Goal: Information Seeking & Learning: Find specific page/section

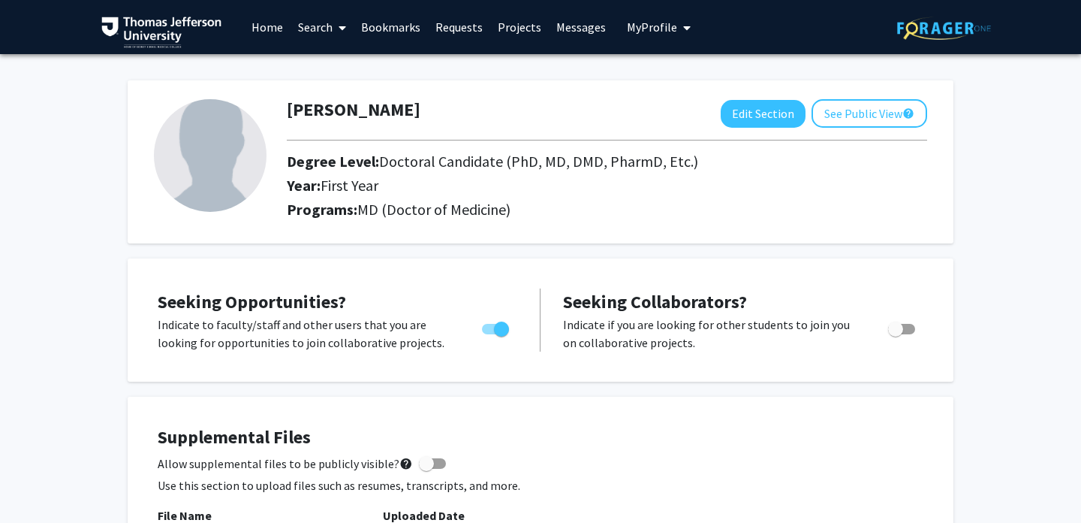
click at [318, 29] on link "Search" at bounding box center [322, 27] width 63 height 53
click at [345, 98] on span "Students" at bounding box center [337, 99] width 92 height 30
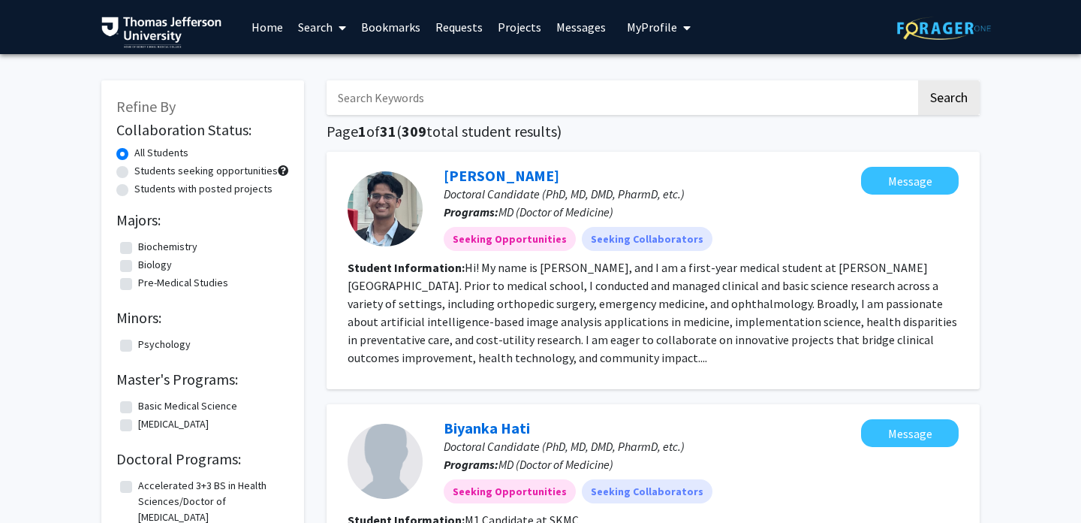
click at [424, 86] on input "Search Keywords" at bounding box center [622, 97] width 590 height 35
type input "[PERSON_NAME]"
click at [919, 80] on button "Search" at bounding box center [950, 97] width 62 height 35
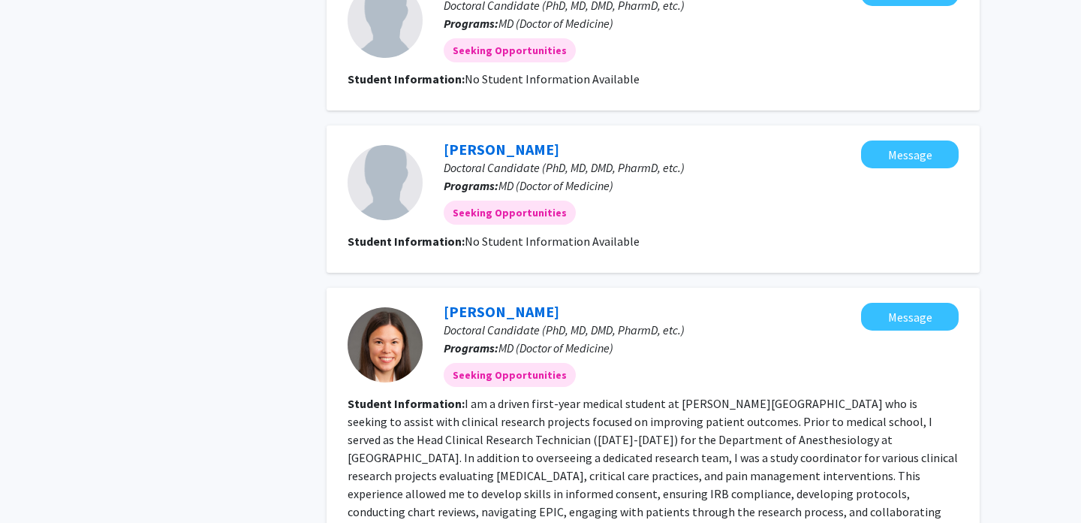
scroll to position [620, 0]
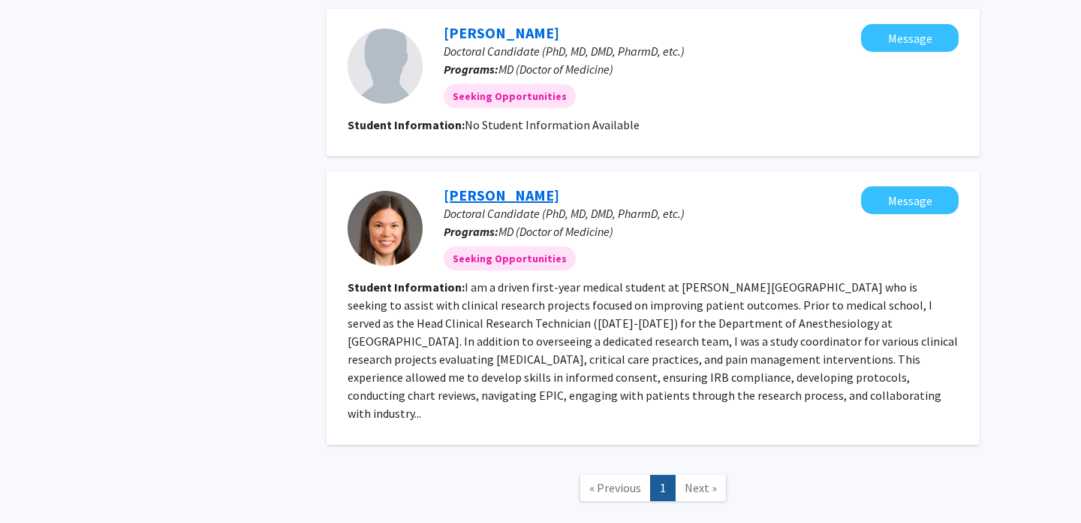
click at [448, 196] on link "[PERSON_NAME]" at bounding box center [502, 195] width 116 height 19
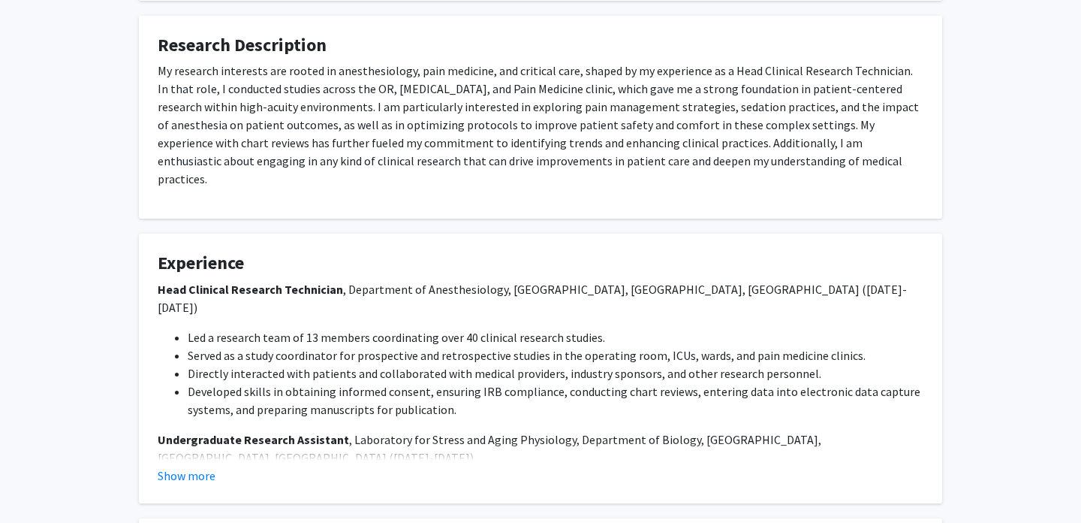
scroll to position [596, 0]
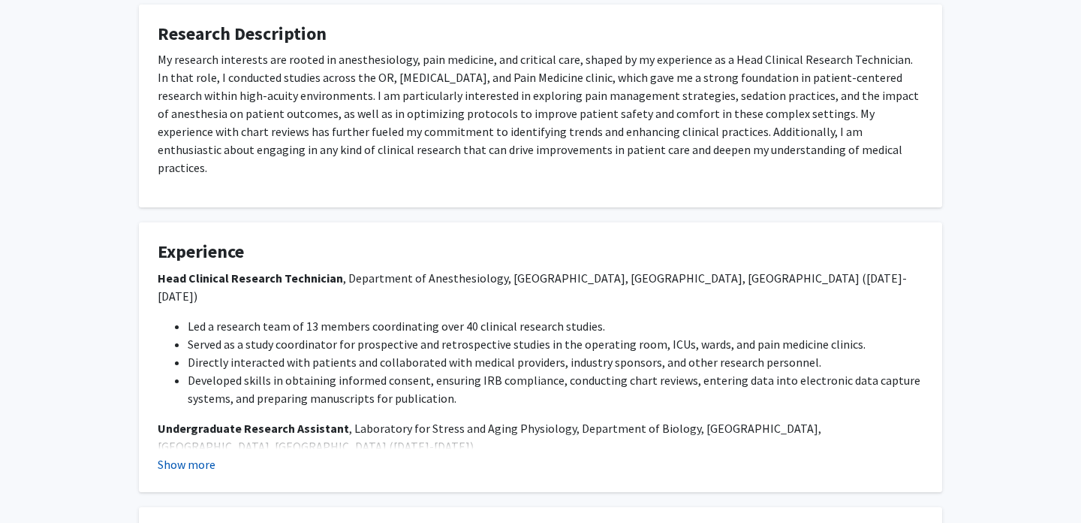
click at [210, 455] on button "Show more" at bounding box center [187, 464] width 58 height 18
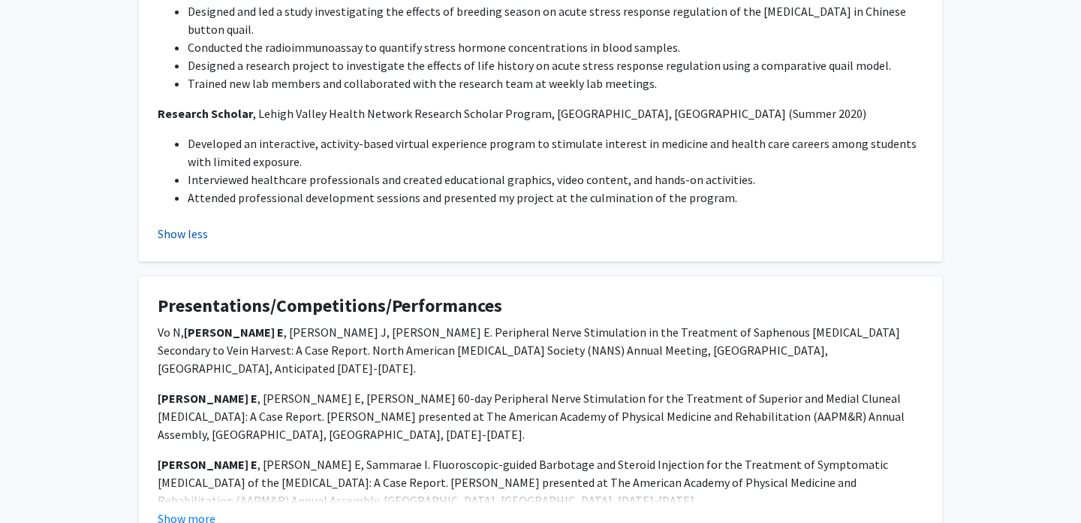
scroll to position [1064, 0]
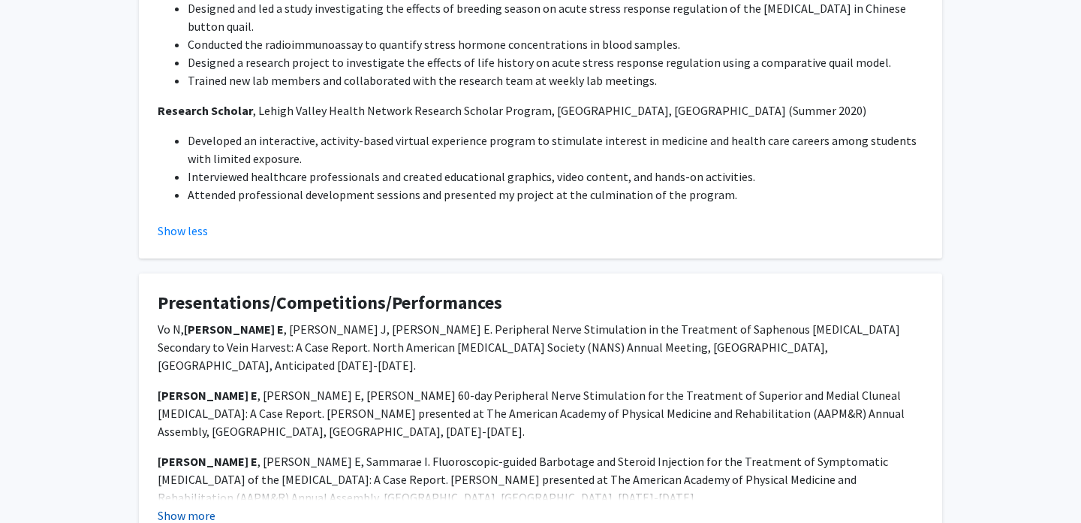
click at [209, 506] on button "Show more" at bounding box center [187, 515] width 58 height 18
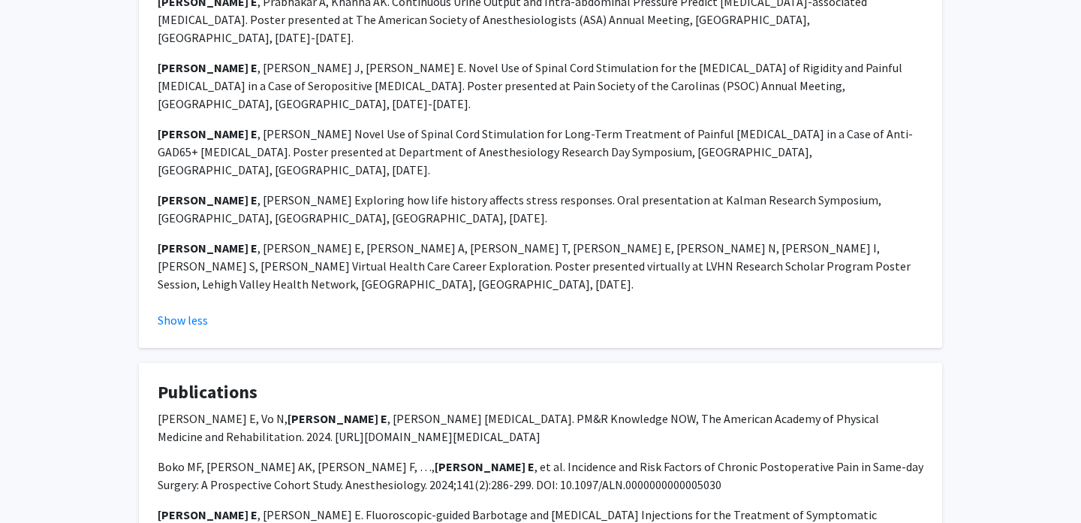
scroll to position [1876, 0]
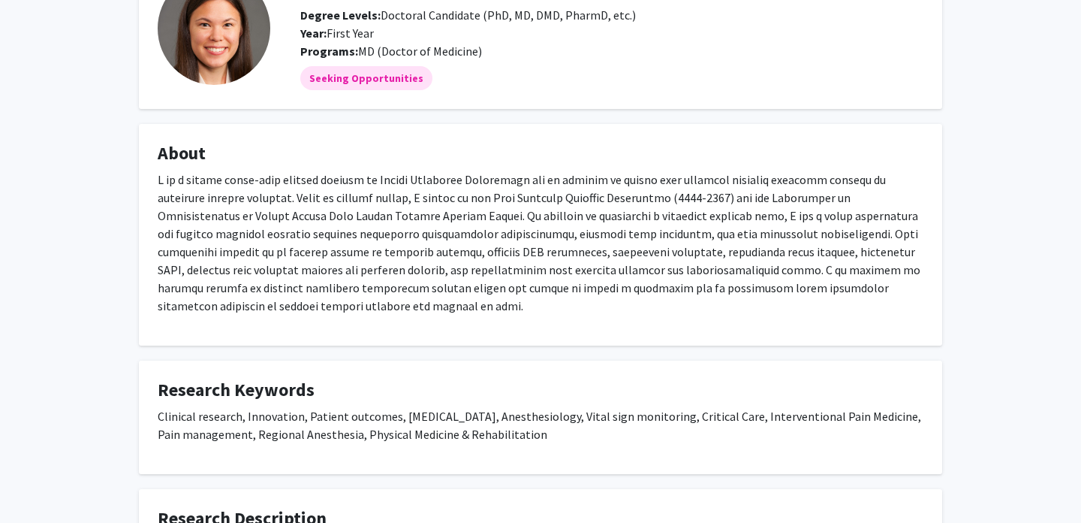
scroll to position [0, 0]
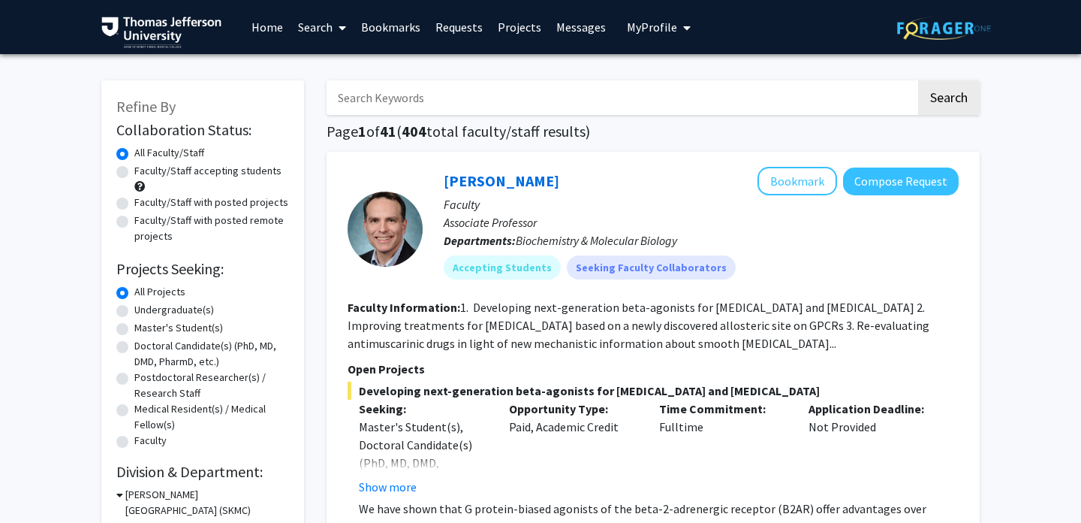
click at [521, 98] on input "Search Keywords" at bounding box center [622, 97] width 590 height 35
click at [333, 40] on span at bounding box center [340, 28] width 14 height 53
click at [332, 97] on span "Students" at bounding box center [337, 99] width 92 height 30
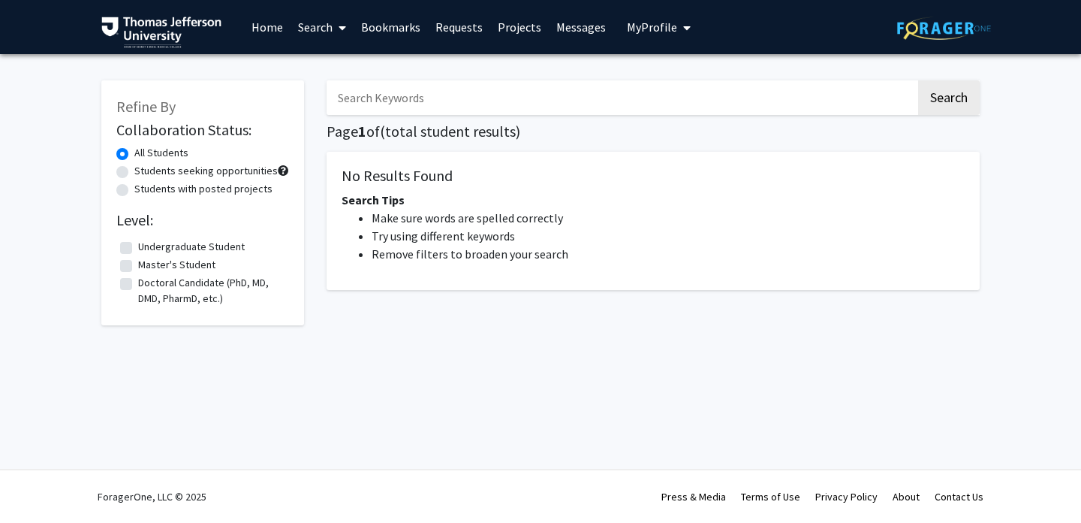
click at [363, 98] on input "Search Keywords" at bounding box center [622, 97] width 590 height 35
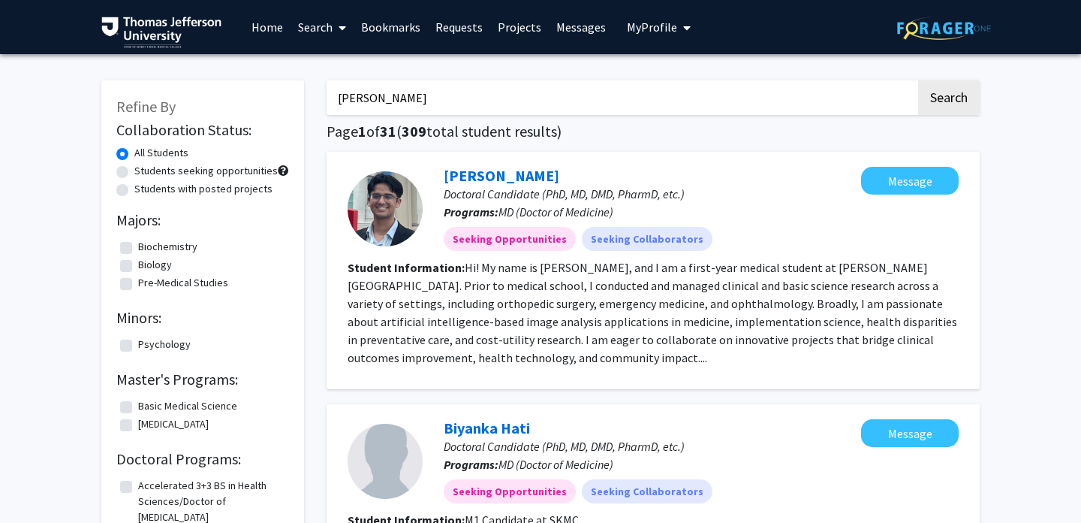
click at [919, 80] on button "Search" at bounding box center [950, 97] width 62 height 35
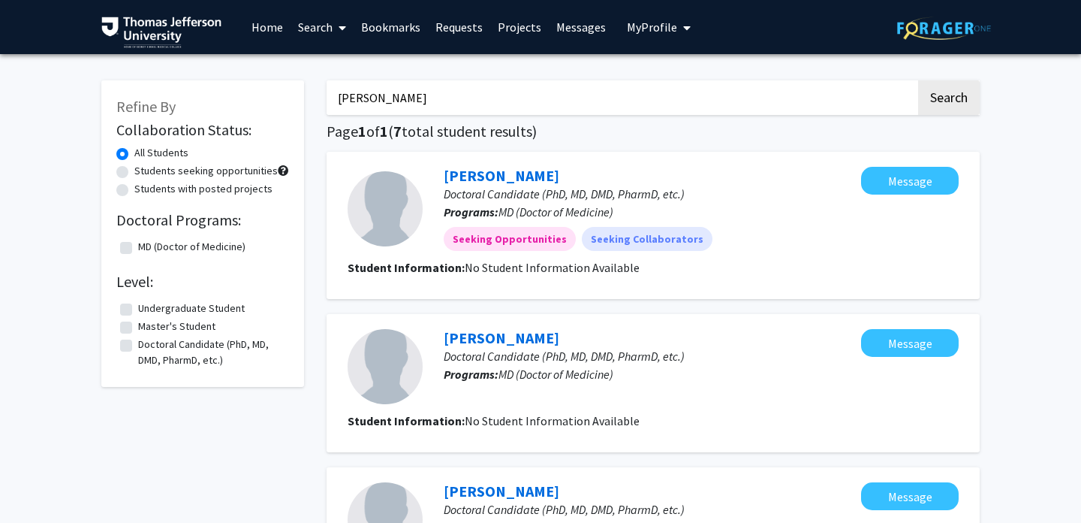
click at [919, 80] on button "Search" at bounding box center [950, 97] width 62 height 35
click at [363, 95] on input "rachel wang" at bounding box center [622, 97] width 590 height 35
click at [360, 95] on input "rachel wang" at bounding box center [622, 97] width 590 height 35
click at [919, 80] on button "Search" at bounding box center [950, 97] width 62 height 35
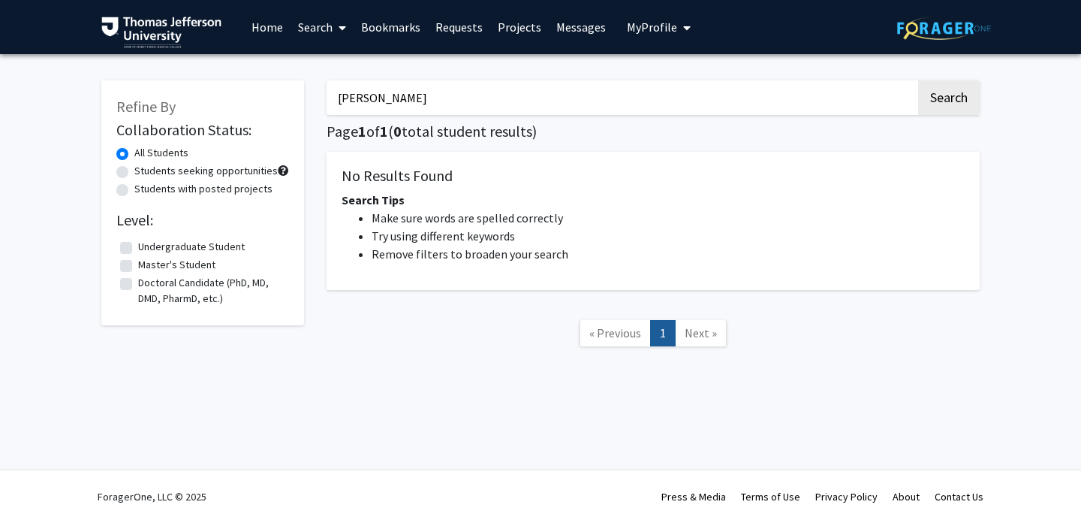
drag, startPoint x: 377, startPoint y: 95, endPoint x: 332, endPoint y: 93, distance: 45.1
click at [332, 94] on input "rachael wang" at bounding box center [622, 97] width 590 height 35
click at [919, 80] on button "Search" at bounding box center [950, 97] width 62 height 35
click at [940, 106] on button "Search" at bounding box center [950, 97] width 62 height 35
drag, startPoint x: 391, startPoint y: 97, endPoint x: 249, endPoint y: 82, distance: 142.0
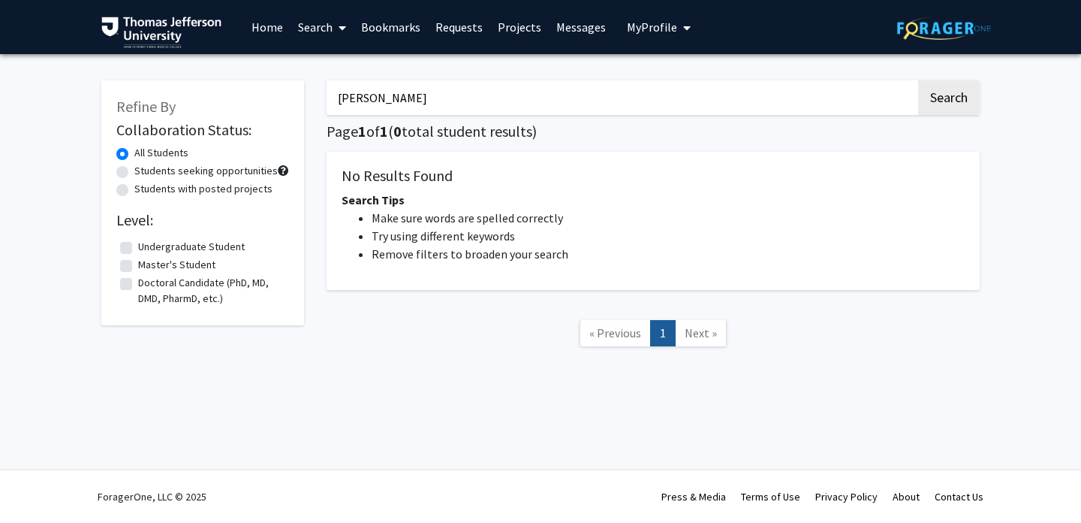
click at [249, 82] on div "Refine By Collaboration Status: All Students Students seeking opportunities Stu…" at bounding box center [540, 221] width 901 height 312
type input "Rachel"
click at [919, 80] on button "Search" at bounding box center [950, 97] width 62 height 35
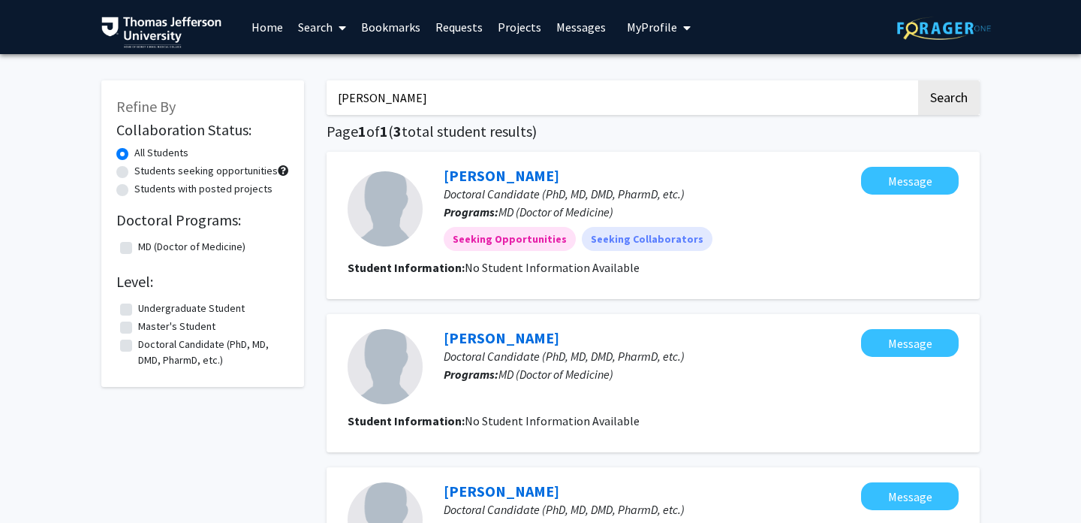
drag, startPoint x: 400, startPoint y: 98, endPoint x: 319, endPoint y: 83, distance: 82.5
click at [319, 83] on div "Rachel Search Page 1 of 1 ( 3 total student results) Rachel Matayev Doctoral Ca…" at bounding box center [653, 378] width 676 height 627
type input "Trevor"
click at [919, 80] on button "Search" at bounding box center [950, 97] width 62 height 35
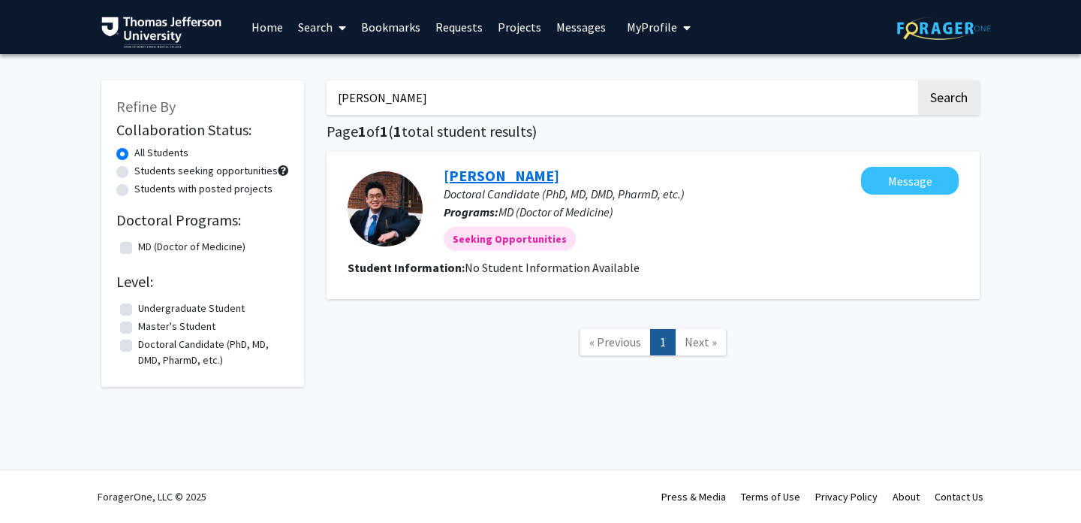
click at [456, 173] on link "Trevor Wong" at bounding box center [502, 175] width 116 height 19
drag, startPoint x: 389, startPoint y: 105, endPoint x: 281, endPoint y: 69, distance: 114.0
click at [281, 69] on div "Refine By Collaboration Status: All Students Students seeking opportunities Stu…" at bounding box center [540, 225] width 901 height 321
type input "hannah"
click at [919, 80] on button "Search" at bounding box center [950, 97] width 62 height 35
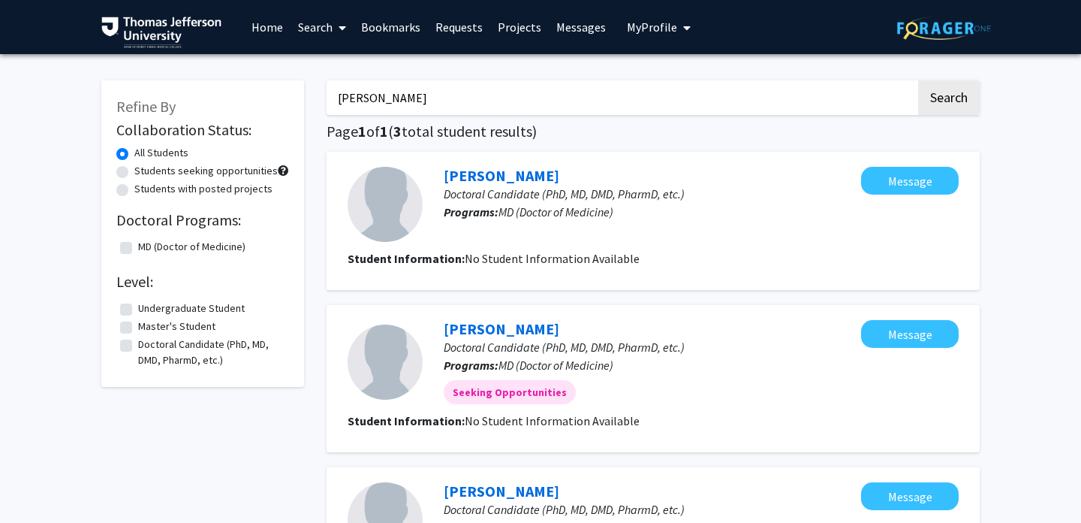
drag, startPoint x: 391, startPoint y: 92, endPoint x: 306, endPoint y: 83, distance: 86.1
click at [306, 83] on div "Refine By Collaboration Status: All Students Students seeking opportunities Stu…" at bounding box center [540, 378] width 901 height 627
type input "lily zhan"
click at [919, 80] on button "Search" at bounding box center [950, 97] width 62 height 35
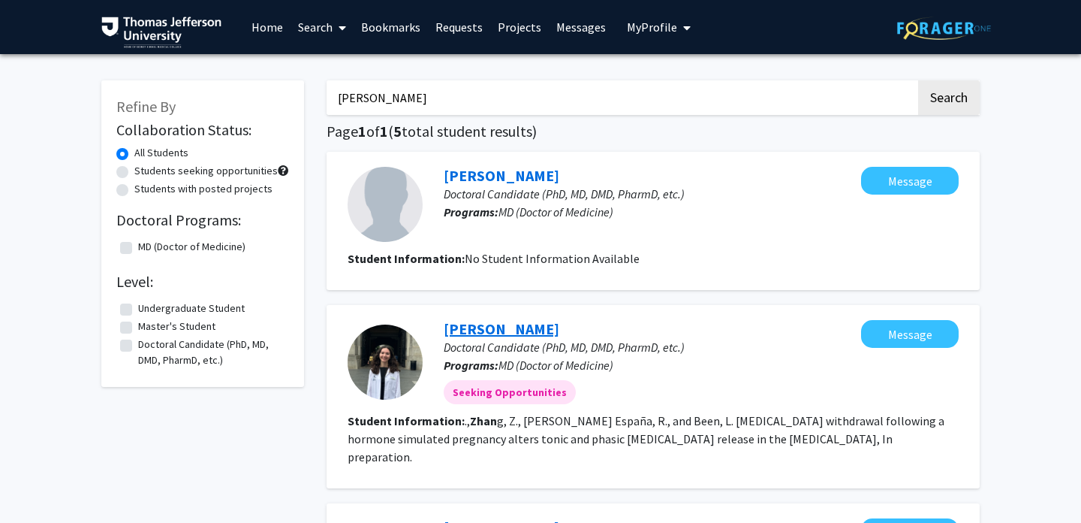
click at [461, 330] on link "Charlotte Murrell" at bounding box center [502, 328] width 116 height 19
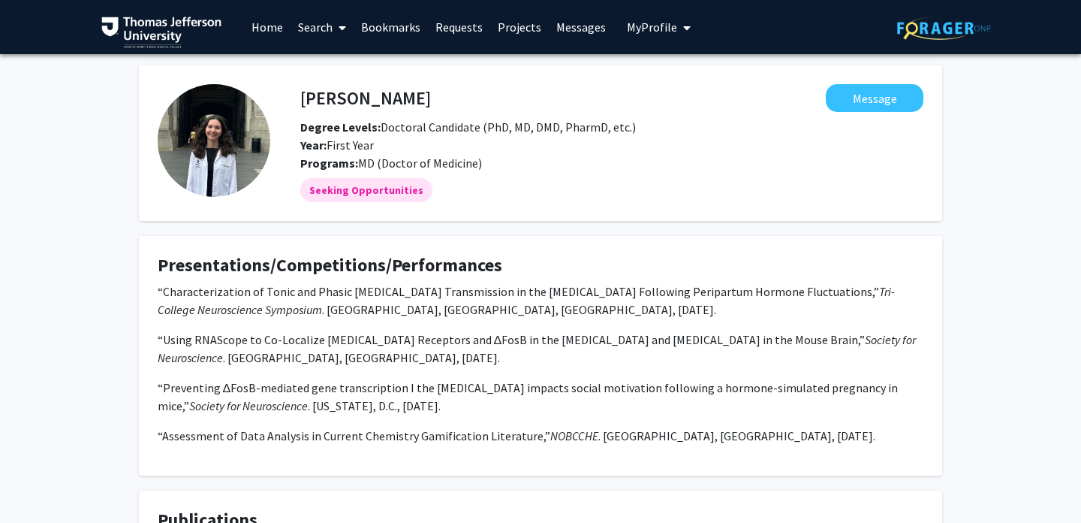
click at [254, 19] on link "Home" at bounding box center [267, 27] width 47 height 53
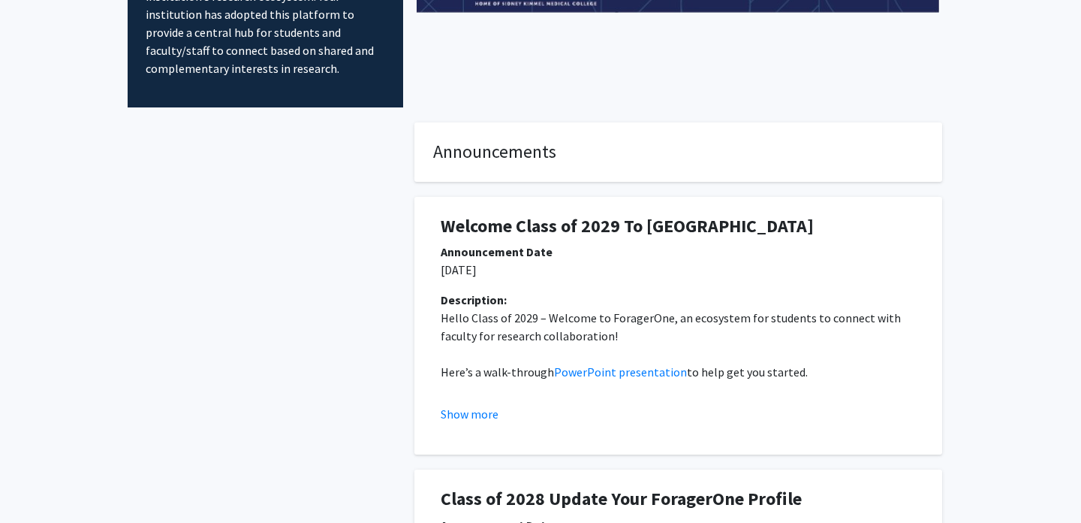
scroll to position [410, 0]
